Goal: Task Accomplishment & Management: Complete application form

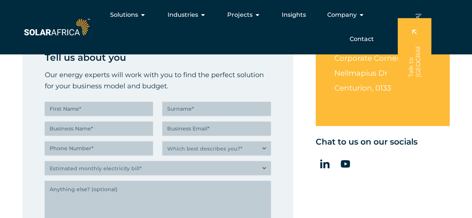
scroll to position [199, 0]
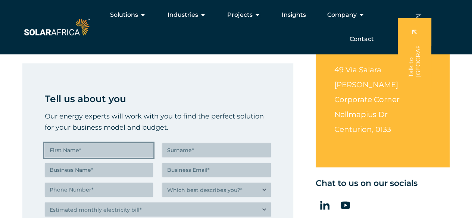
click at [60, 151] on input "First Name (Required)" at bounding box center [99, 150] width 108 height 14
type input "[PERSON_NAME]"
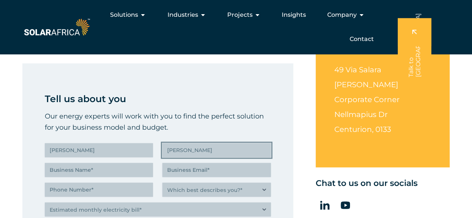
type input "Eventuell Database Inc."
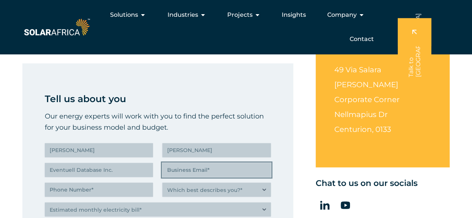
type input "[PERSON_NAME][EMAIL_ADDRESS][DOMAIN_NAME]"
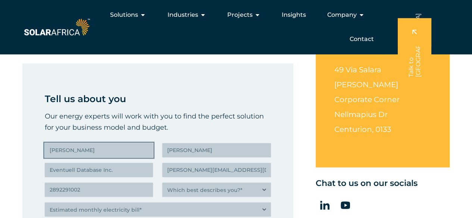
type input "[PHONE_NUMBER]"
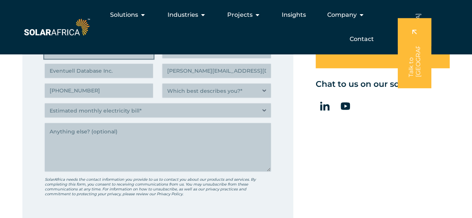
scroll to position [298, 0]
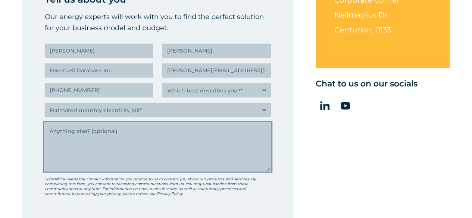
paste textarea "Hello, Would you be interested in our latest Mining Industry database? We provi…"
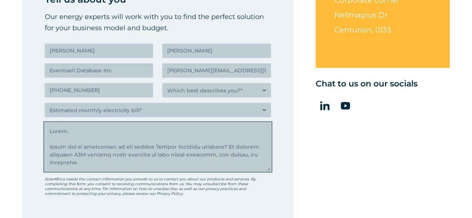
scroll to position [190, 0]
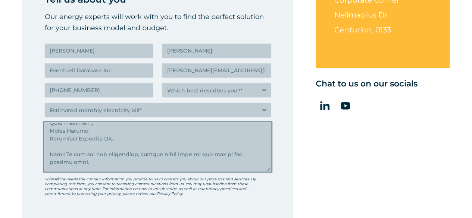
type textarea "Hello, Would you be interested in our latest Mining Industry database? We provi…"
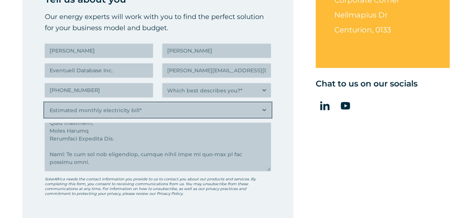
click at [90, 112] on select "Estimated monthly electricity bill* Less than R500K More than R500K" at bounding box center [158, 110] width 226 height 14
click at [45, 103] on select "Estimated monthly electricity bill* Less than R500K More than R500K" at bounding box center [158, 110] width 226 height 14
click at [72, 110] on select "Estimated monthly electricity bill* Less than R500K More than R500K" at bounding box center [158, 110] width 226 height 14
click at [108, 112] on select "Estimated monthly electricity bill* Less than R500K More than R500K" at bounding box center [158, 110] width 226 height 14
click at [98, 110] on select "Estimated monthly electricity bill* Less than R500K More than R500K" at bounding box center [158, 110] width 226 height 14
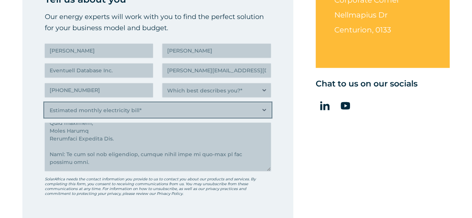
select select "More than R500K"
click at [45, 103] on select "Estimated monthly electricity bill* Less than R500K More than R500K" at bounding box center [158, 110] width 226 height 14
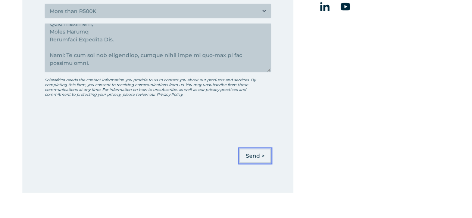
click at [248, 155] on input "Send >" at bounding box center [254, 156] width 31 height 14
